Goal: Task Accomplishment & Management: Use online tool/utility

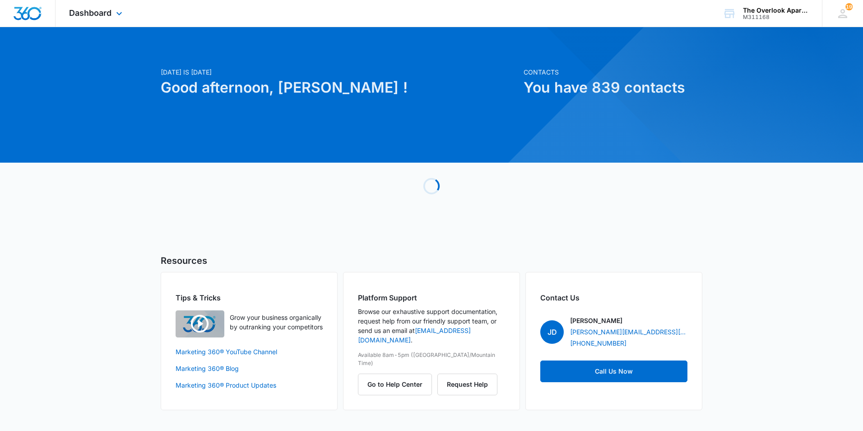
click at [91, 2] on div "Dashboard Apps Reputation Websites Forms CRM Email Social Content Ads Intellige…" at bounding box center [97, 13] width 83 height 27
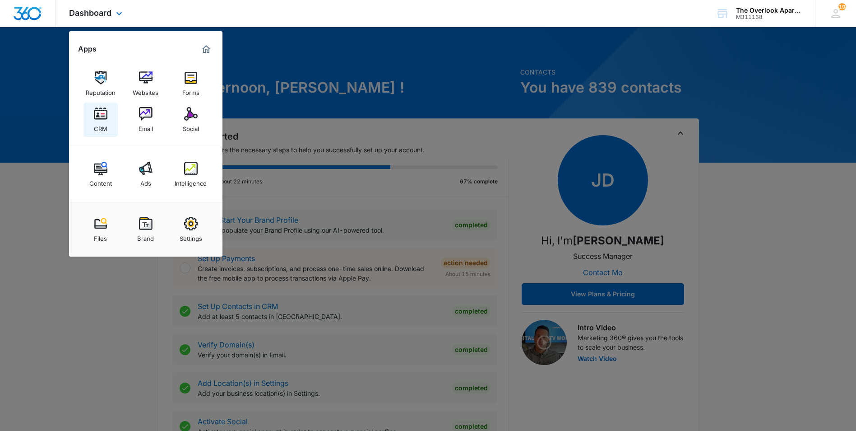
click at [107, 117] on img at bounding box center [101, 114] width 14 height 14
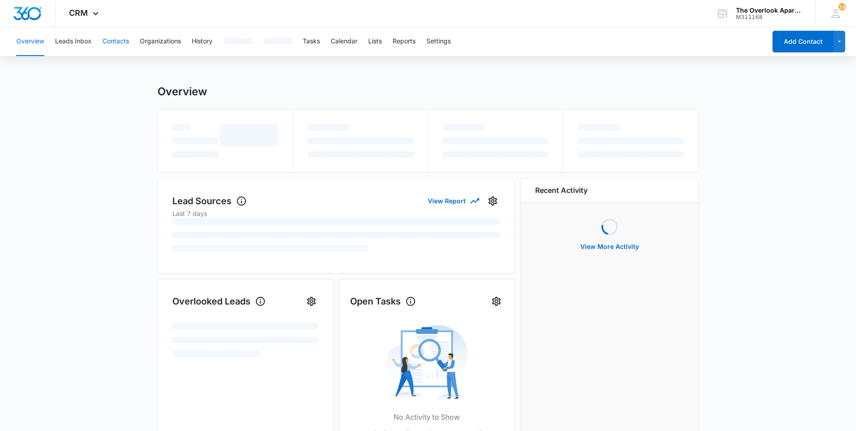
click at [108, 42] on button "Contacts" at bounding box center [115, 41] width 27 height 29
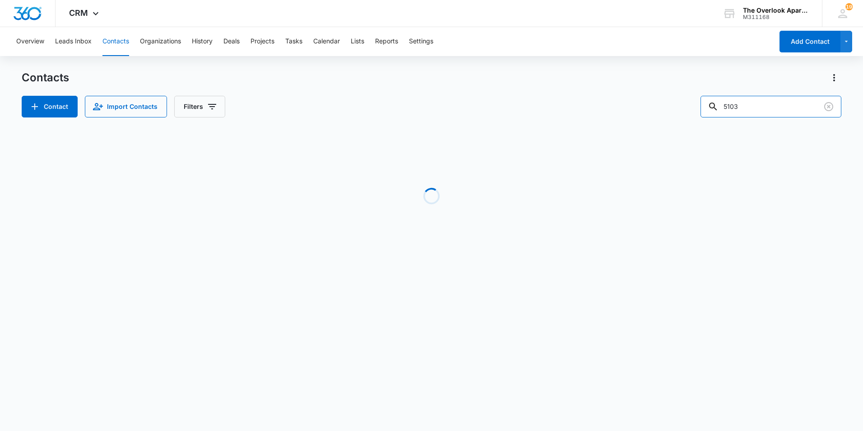
drag, startPoint x: 750, startPoint y: 99, endPoint x: 675, endPoint y: 103, distance: 75.1
click at [673, 102] on div "Contact Import Contacts Filters 5103" at bounding box center [432, 107] width 820 height 22
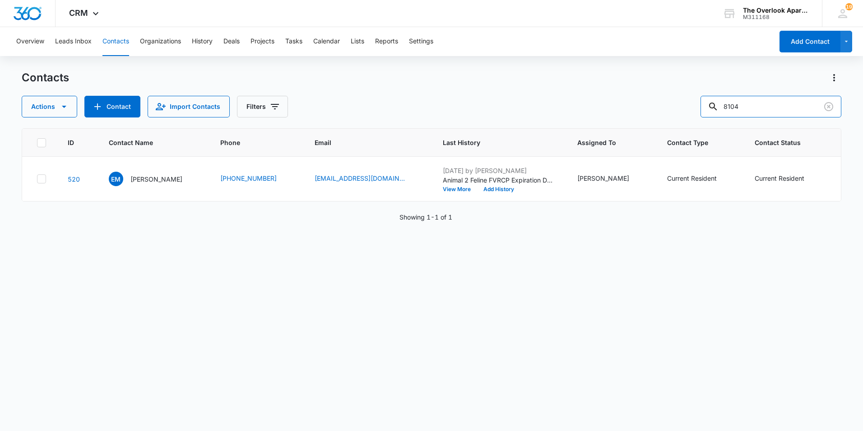
drag, startPoint x: 766, startPoint y: 104, endPoint x: 707, endPoint y: 106, distance: 58.3
click at [709, 107] on div "Actions Contact Import Contacts Filters 8104" at bounding box center [432, 107] width 820 height 22
type input "4202"
